Goal: Task Accomplishment & Management: Use online tool/utility

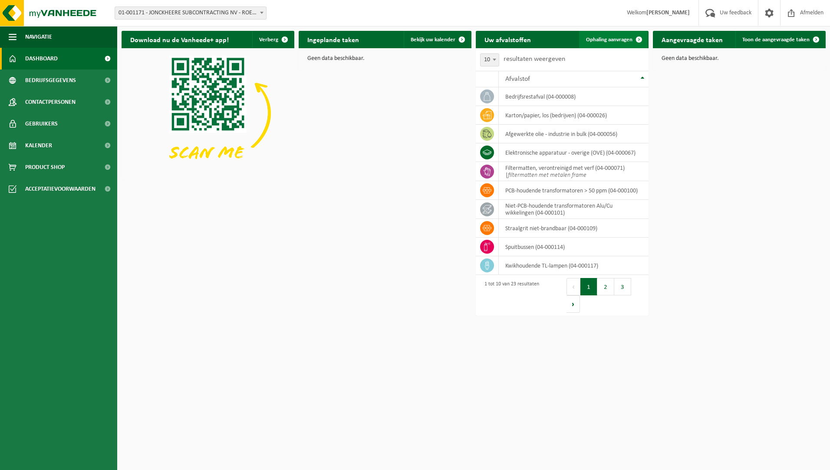
click at [616, 37] on span "Ophaling aanvragen" at bounding box center [609, 40] width 46 height 6
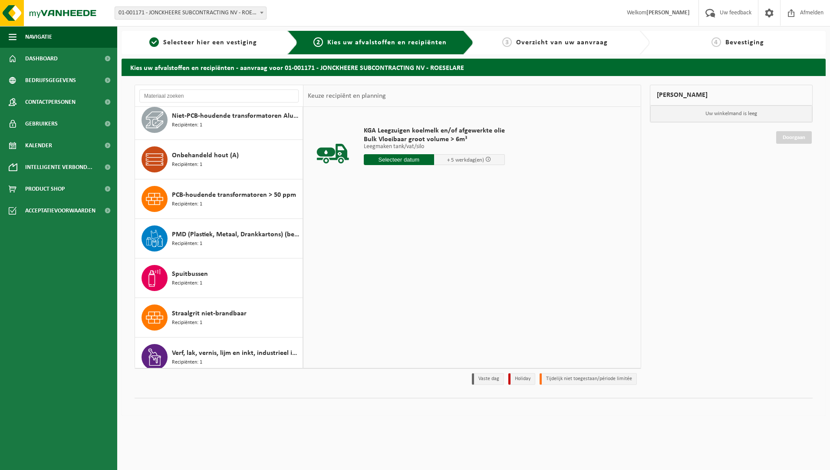
scroll to position [564, 0]
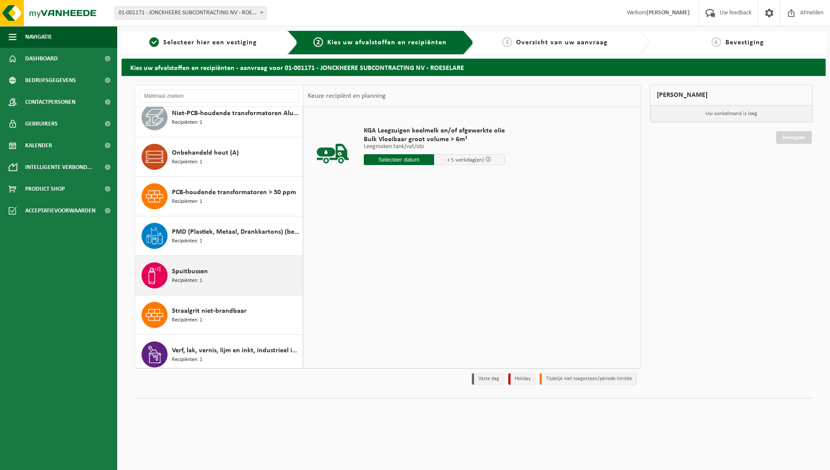
click at [239, 282] on div "Spuitbussen Recipiënten: 1" at bounding box center [236, 275] width 129 height 26
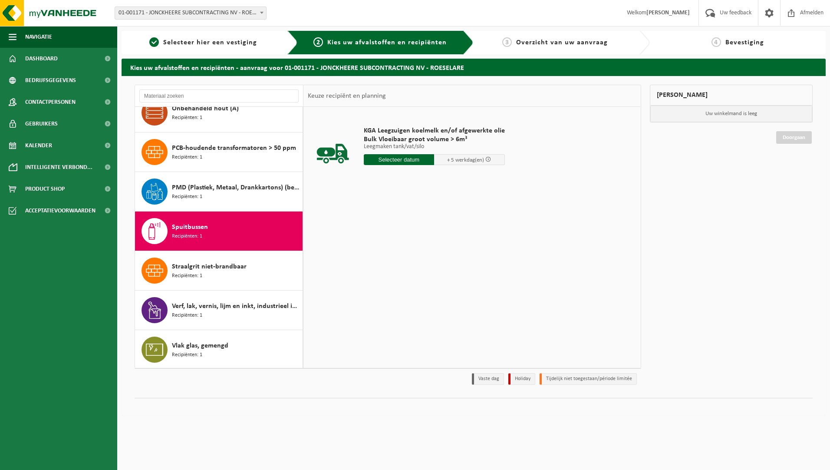
scroll to position [609, 0]
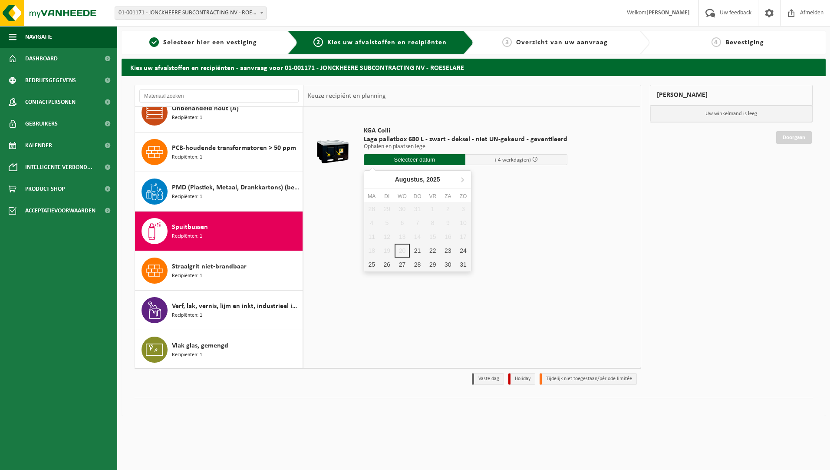
click at [393, 161] on input "text" at bounding box center [415, 159] width 102 height 11
click at [418, 252] on div "21" at bounding box center [417, 251] width 15 height 14
type input "Van 2025-08-21"
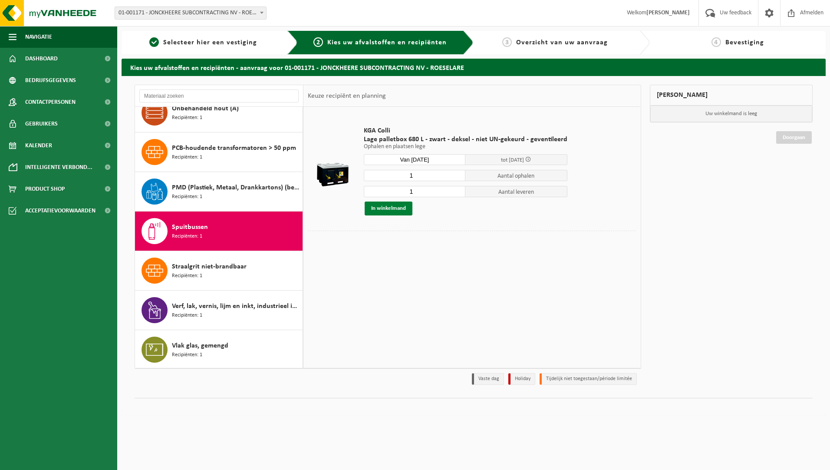
click at [397, 205] on button "In winkelmand" at bounding box center [389, 208] width 48 height 14
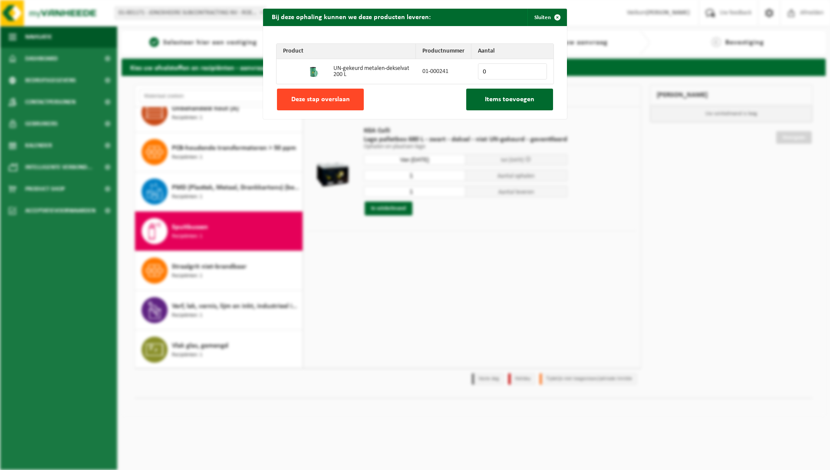
click at [322, 96] on span "Deze stap overslaan" at bounding box center [320, 99] width 59 height 7
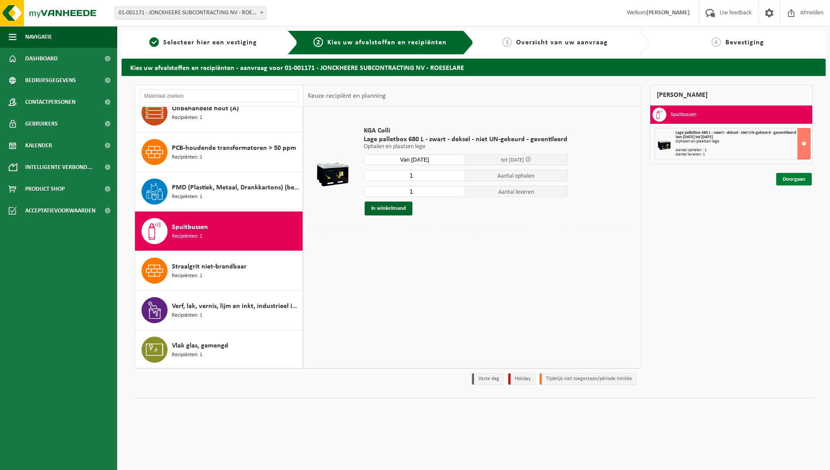
click at [801, 179] on link "Doorgaan" at bounding box center [794, 179] width 36 height 13
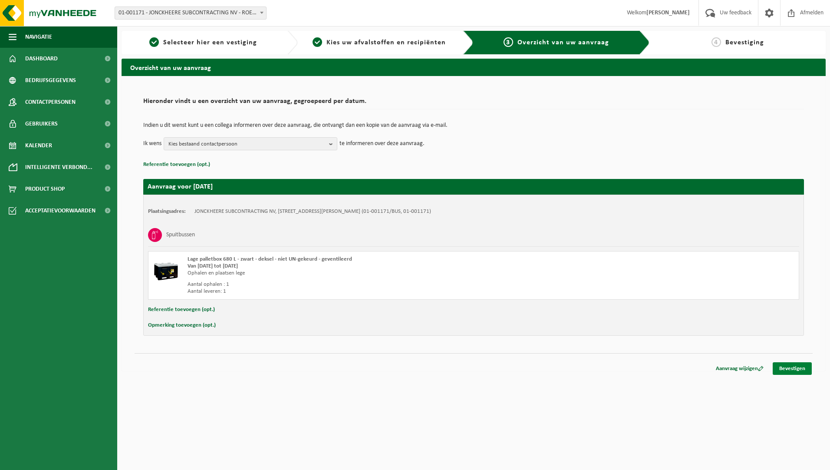
click at [804, 373] on link "Bevestigen" at bounding box center [792, 368] width 39 height 13
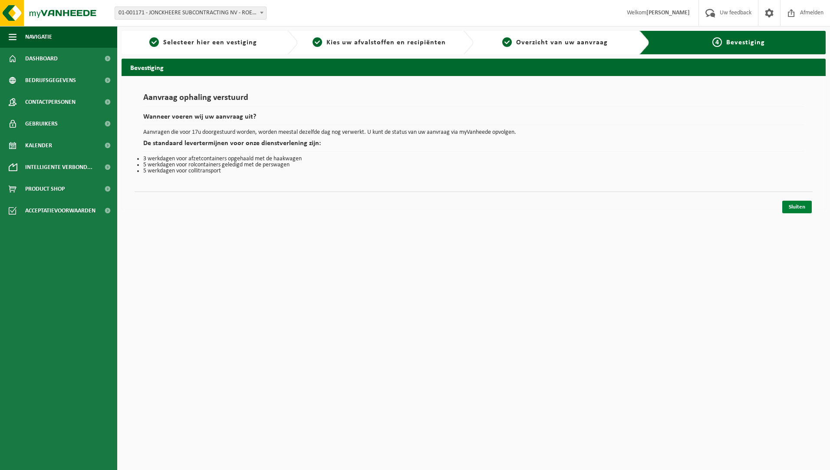
click at [804, 206] on link "Sluiten" at bounding box center [797, 207] width 30 height 13
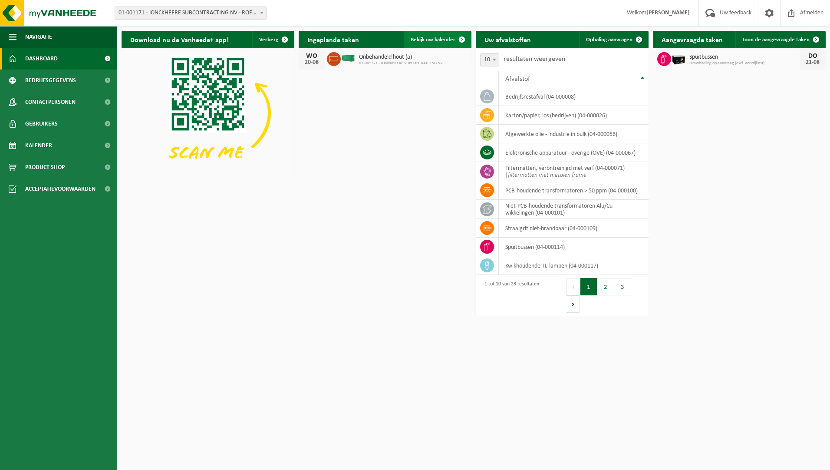
click at [435, 35] on link "Bekijk uw kalender" at bounding box center [437, 39] width 67 height 17
